Goal: Task Accomplishment & Management: Manage account settings

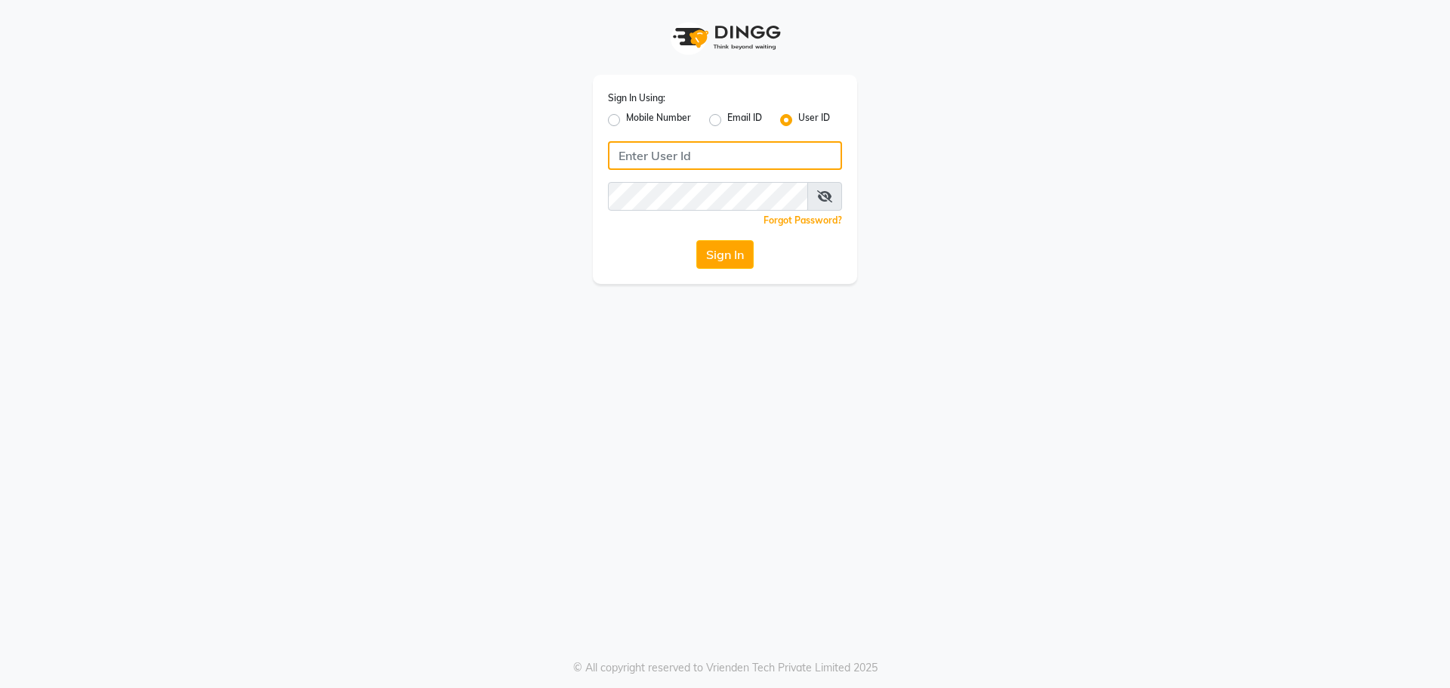
click at [627, 162] on input "Username" at bounding box center [725, 155] width 234 height 29
type input "blend"
click at [697, 240] on button "Sign In" at bounding box center [725, 254] width 57 height 29
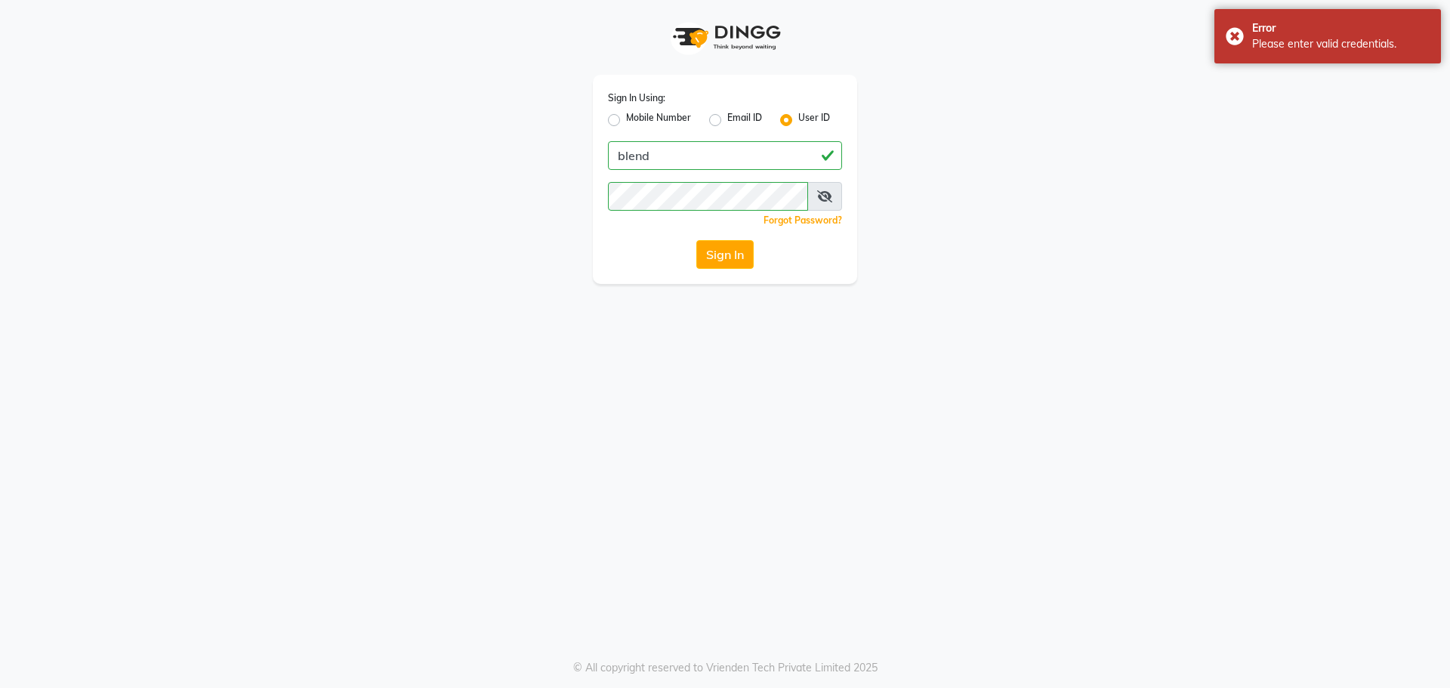
click at [821, 190] on icon at bounding box center [824, 196] width 15 height 12
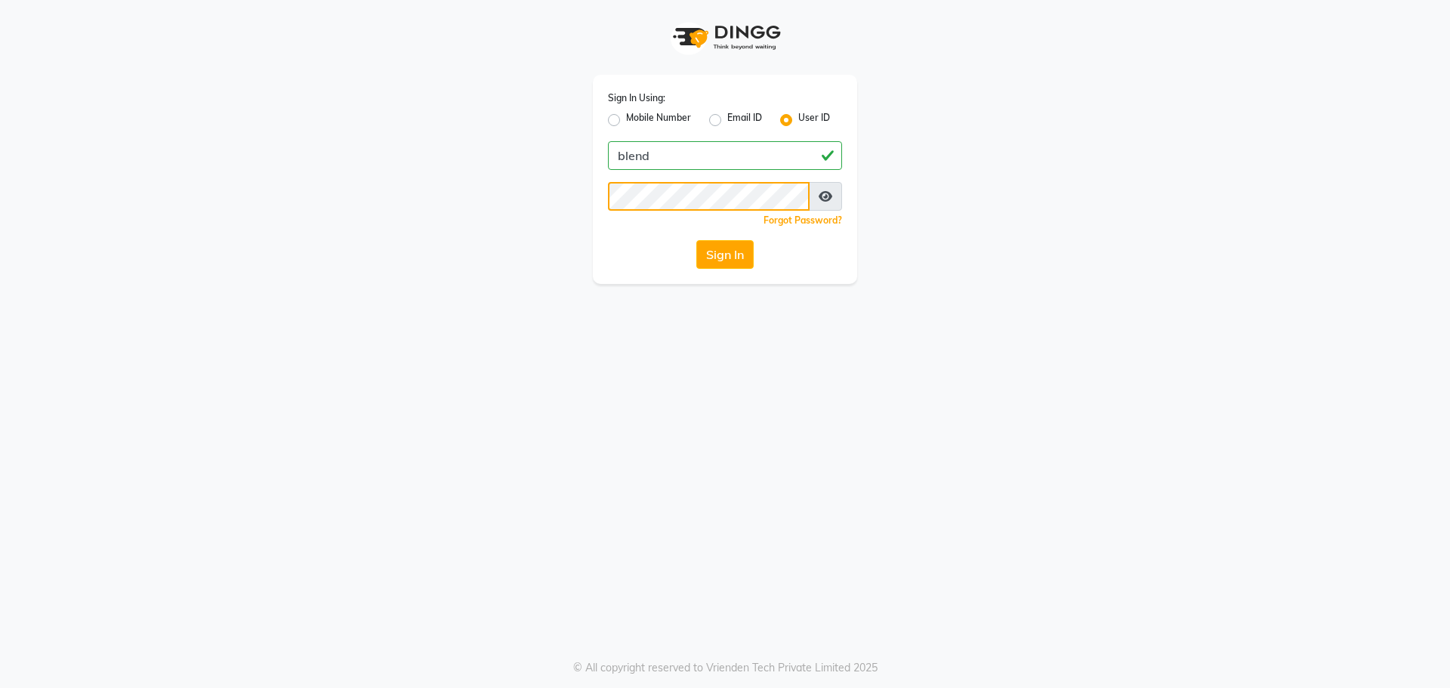
click at [697, 240] on button "Sign In" at bounding box center [725, 254] width 57 height 29
